Goal: Information Seeking & Learning: Understand process/instructions

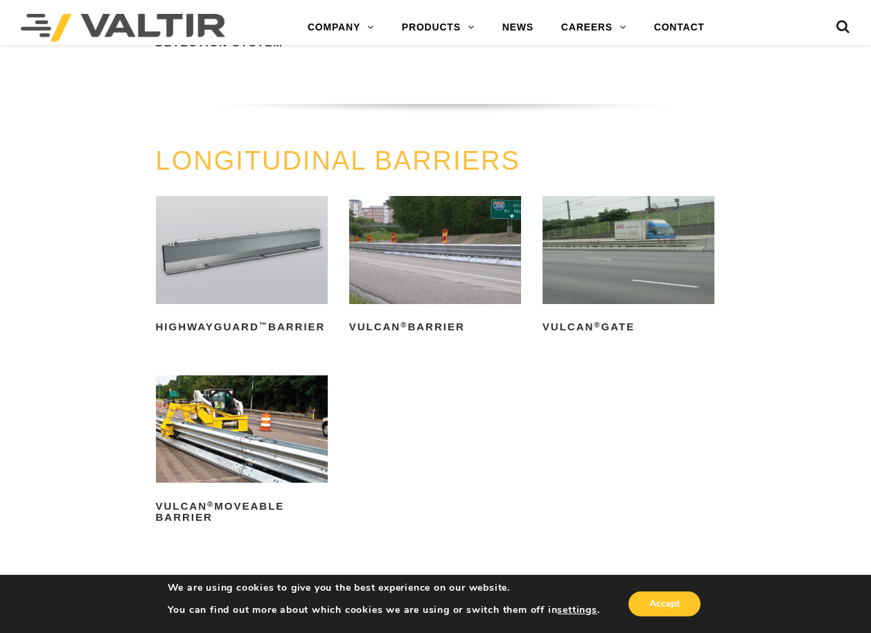
scroll to position [1178, 0]
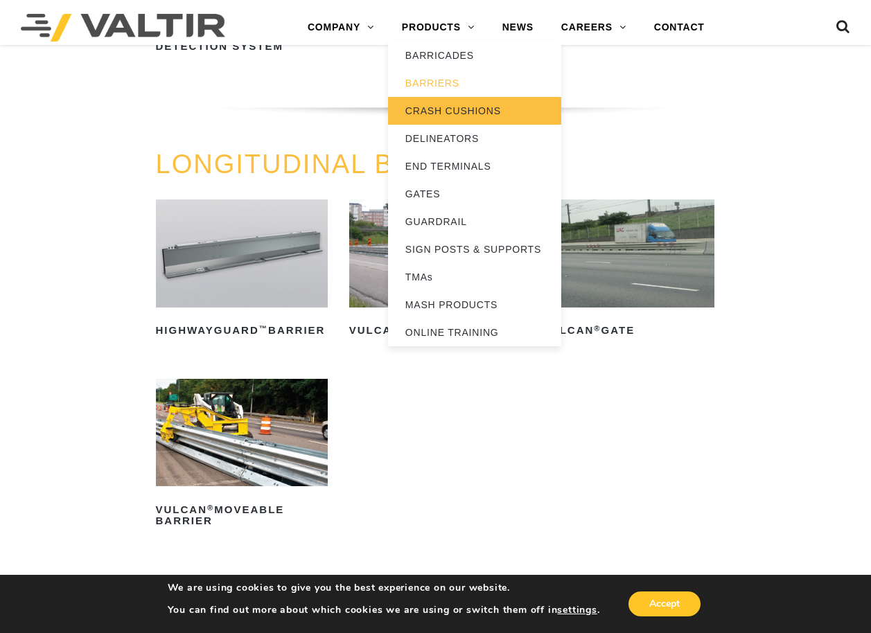
click at [467, 115] on link "CRASH CUSHIONS" at bounding box center [474, 111] width 173 height 28
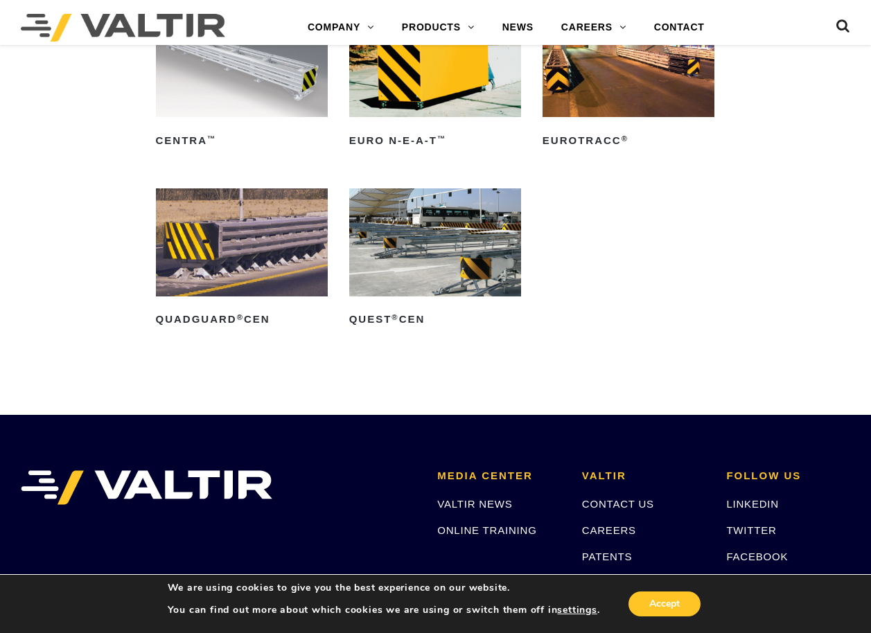
scroll to position [3604, 0]
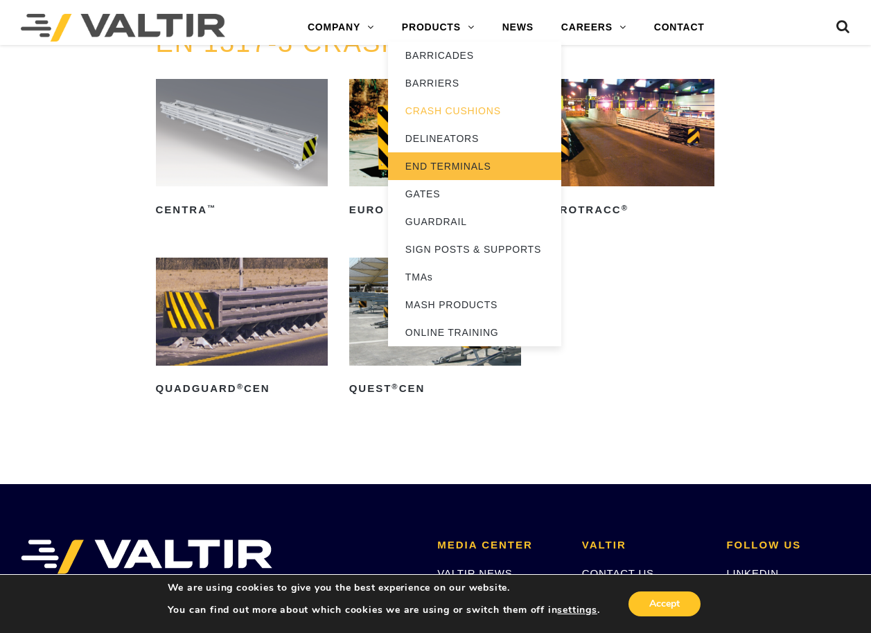
click at [455, 167] on link "END TERMINALS" at bounding box center [474, 166] width 173 height 28
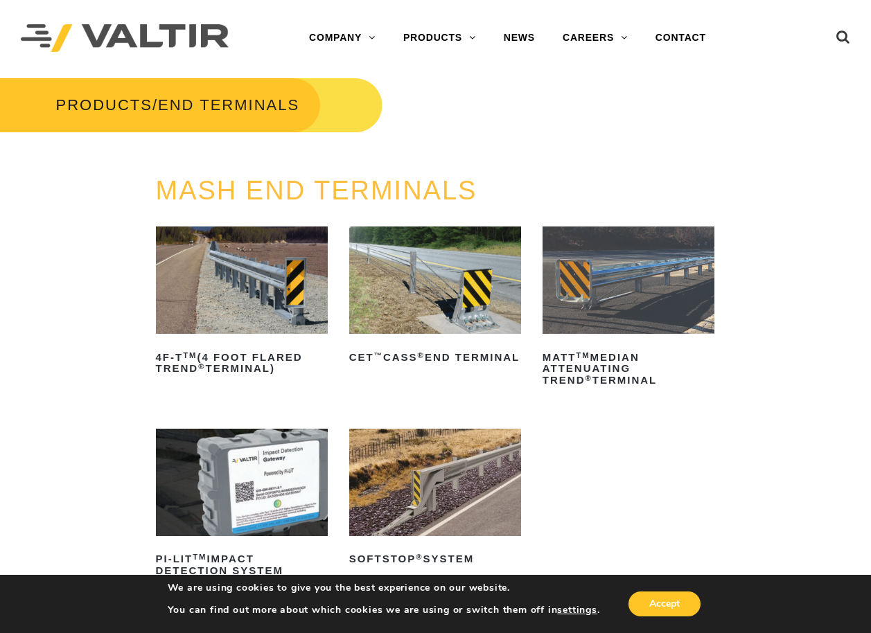
scroll to position [69, 0]
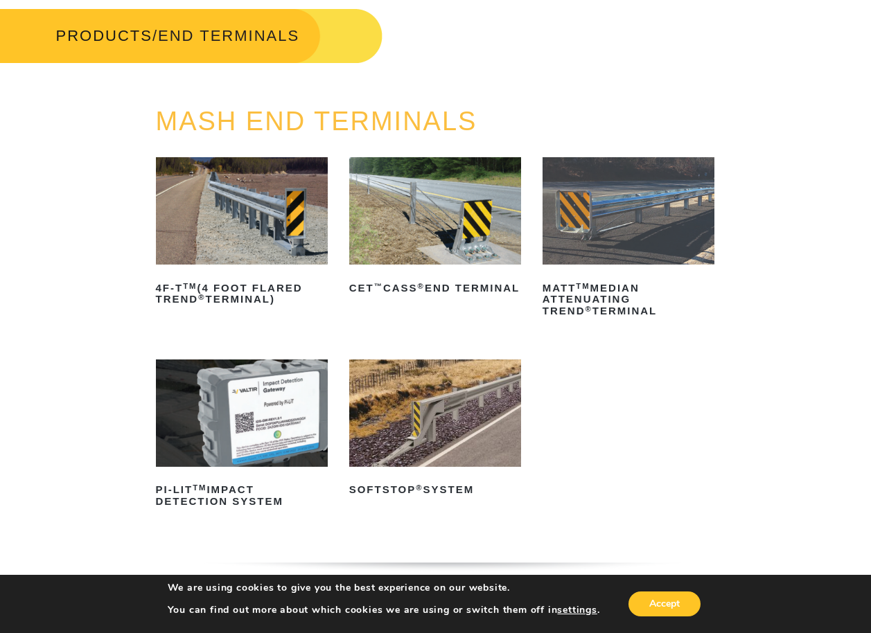
click at [432, 426] on img at bounding box center [435, 413] width 172 height 107
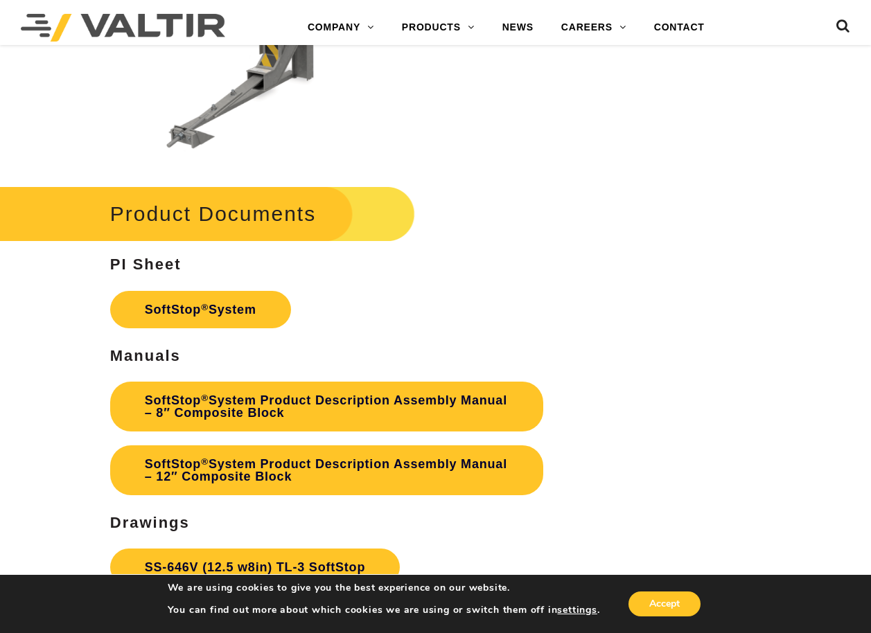
scroll to position [3465, 0]
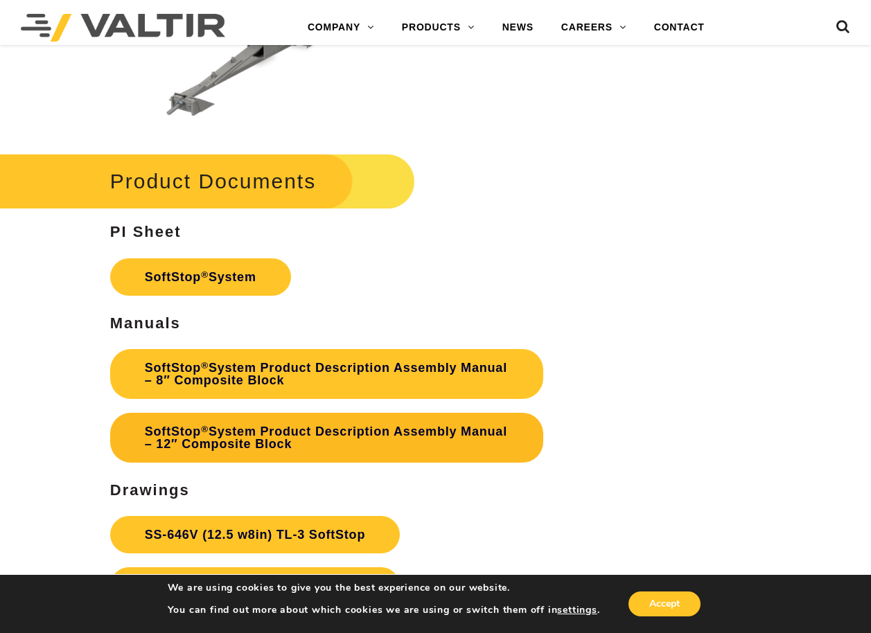
click at [333, 436] on link "SoftStop ® System Product Description Assembly Manual – 12″ Composite Block" at bounding box center [326, 438] width 433 height 50
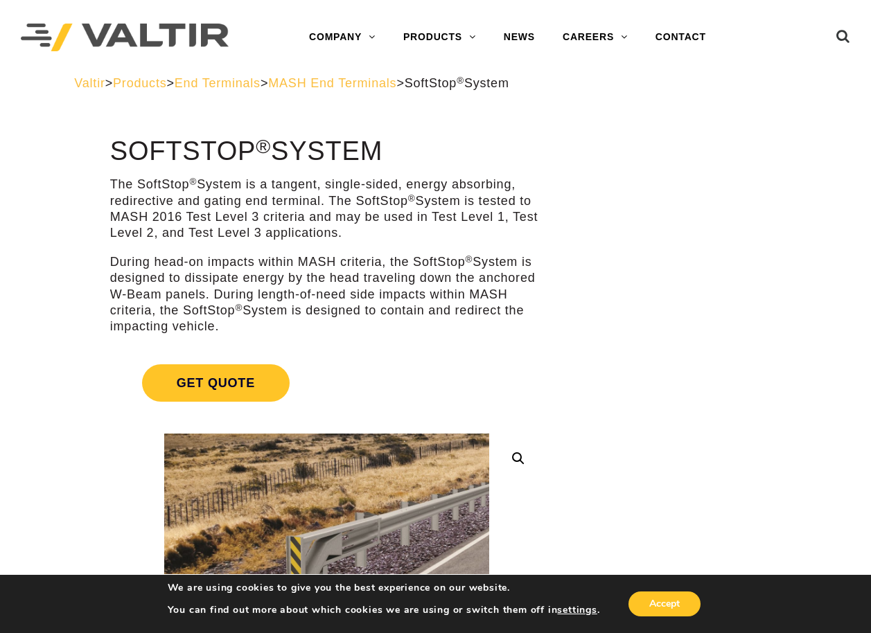
scroll to position [0, 0]
